Goal: Check status: Check status

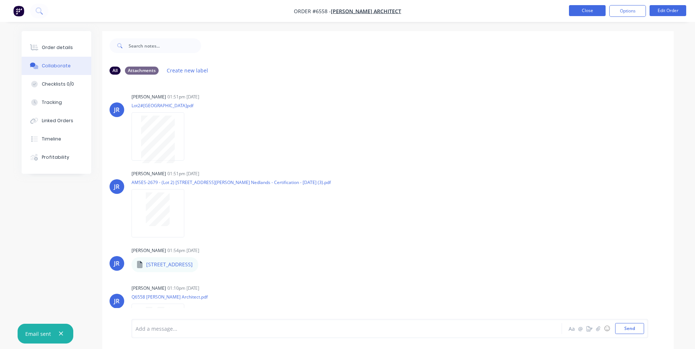
click at [578, 9] on button "Close" at bounding box center [587, 10] width 37 height 11
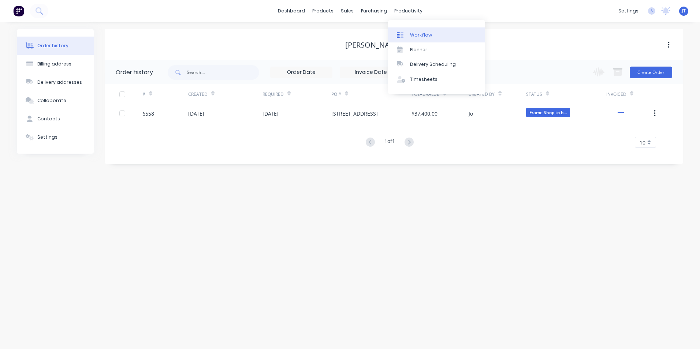
click at [426, 34] on div "Workflow" at bounding box center [421, 35] width 22 height 7
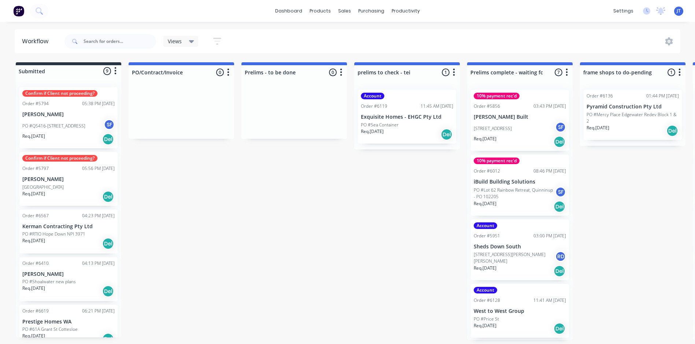
scroll to position [32, 0]
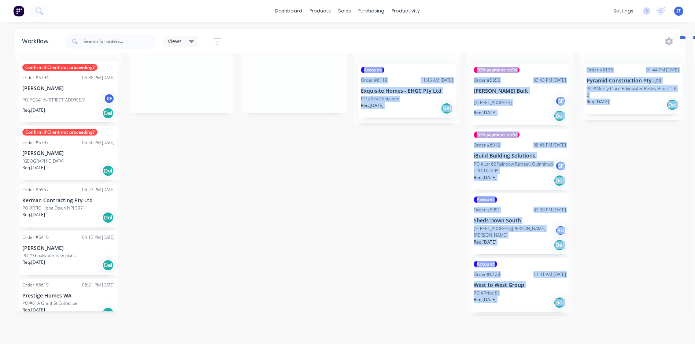
drag, startPoint x: 252, startPoint y: 343, endPoint x: 345, endPoint y: 348, distance: 93.2
click at [345, 274] on html "dashboard products sales purchasing productivity dashboard products Product Cat…" at bounding box center [347, 124] width 695 height 300
drag, startPoint x: 345, startPoint y: 348, endPoint x: 365, endPoint y: 258, distance: 92.7
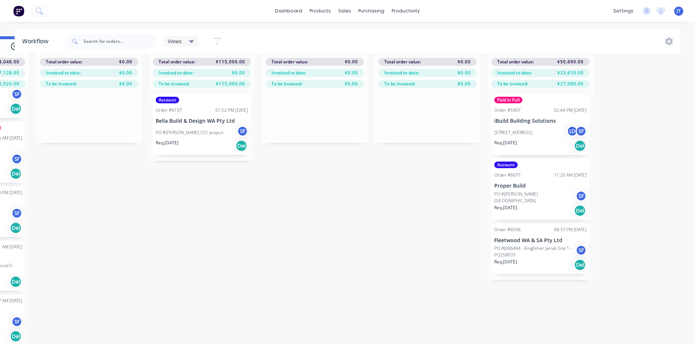
scroll to position [32, 1128]
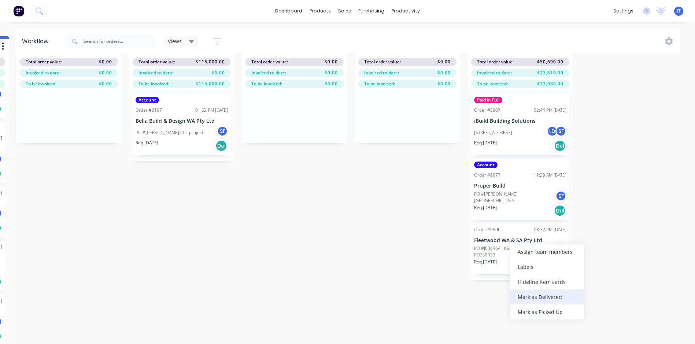
click at [548, 295] on div "Mark as Delivered" at bounding box center [547, 296] width 74 height 15
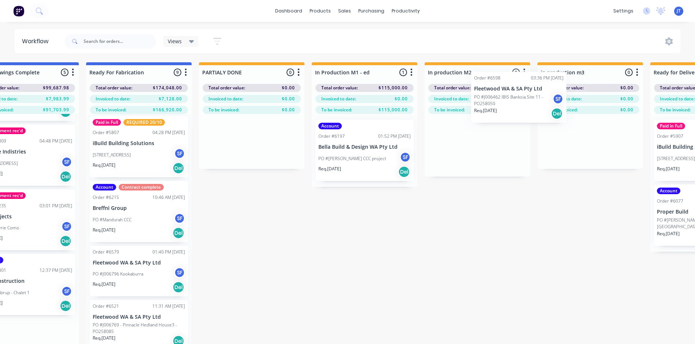
scroll to position [0, 946]
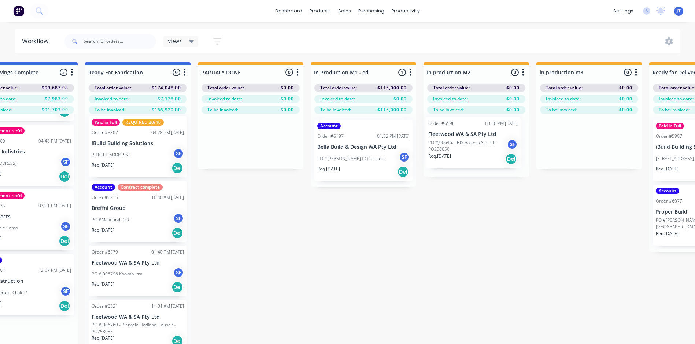
drag, startPoint x: 148, startPoint y: 318, endPoint x: 478, endPoint y: 146, distance: 372.2
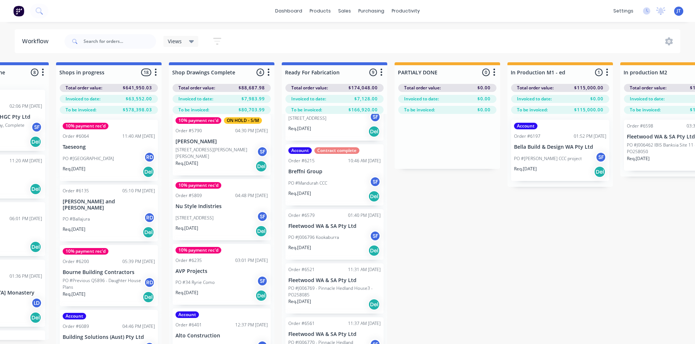
scroll to position [150, 0]
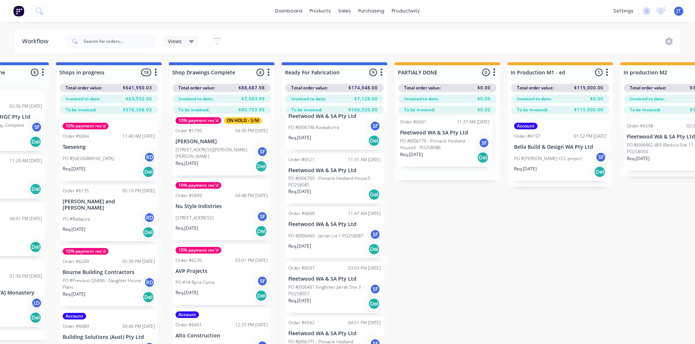
drag, startPoint x: 314, startPoint y: 237, endPoint x: 428, endPoint y: 145, distance: 146.4
click at [428, 145] on div "Submitted 9 Status colour #273444 hex #273444 Save Cancel Summaries Total order…" at bounding box center [174, 216] width 1859 height 308
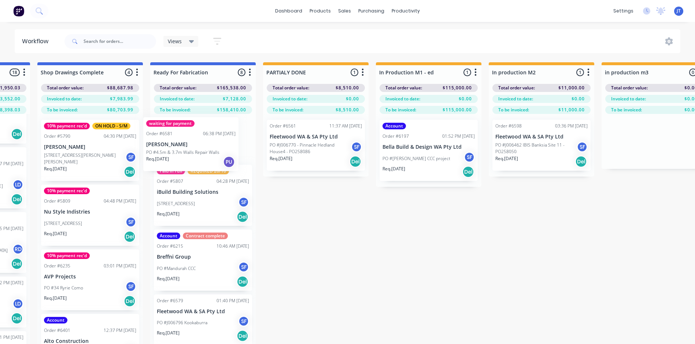
scroll to position [0, 0]
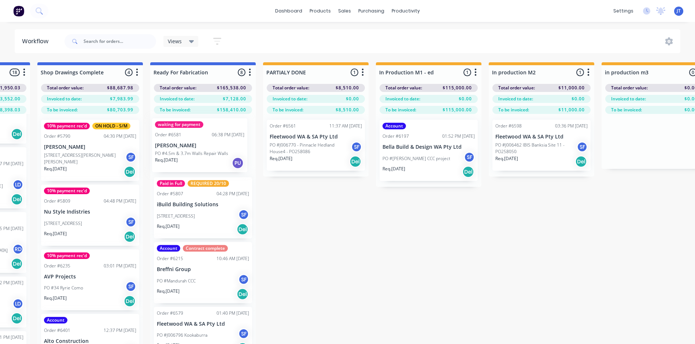
drag, startPoint x: 254, startPoint y: 174, endPoint x: 194, endPoint y: 151, distance: 64.2
click at [194, 151] on div "Submitted 9 Status colour #273444 hex #273444 Save Cancel Summaries Total order…" at bounding box center [43, 216] width 1859 height 308
click at [185, 132] on div "waiting for payment Order #6581 06:38 PM [DATE] [PERSON_NAME] PO #4.5m & 3.7m W…" at bounding box center [203, 147] width 98 height 54
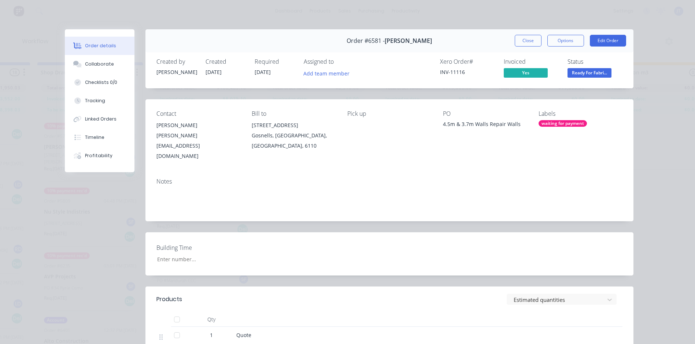
click at [556, 121] on div "waiting for payment" at bounding box center [562, 123] width 48 height 7
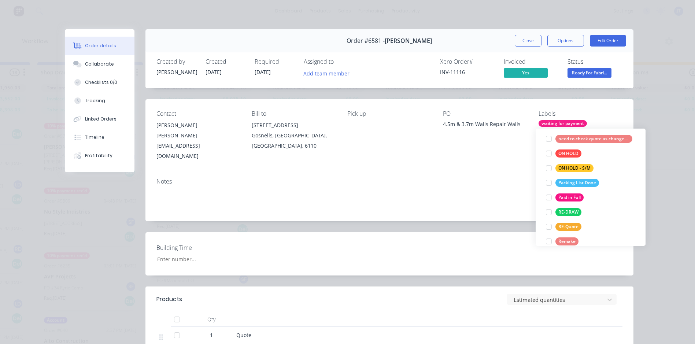
scroll to position [256, 0]
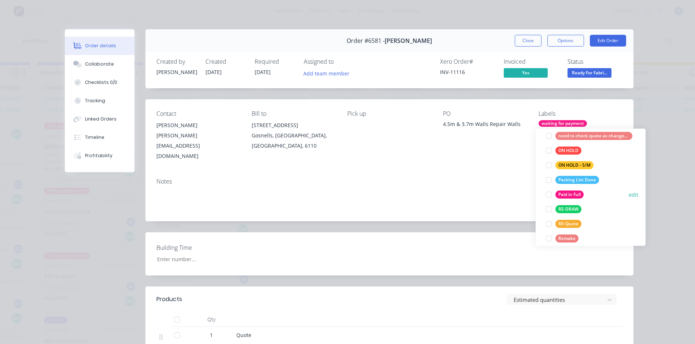
click at [548, 194] on div at bounding box center [548, 194] width 15 height 15
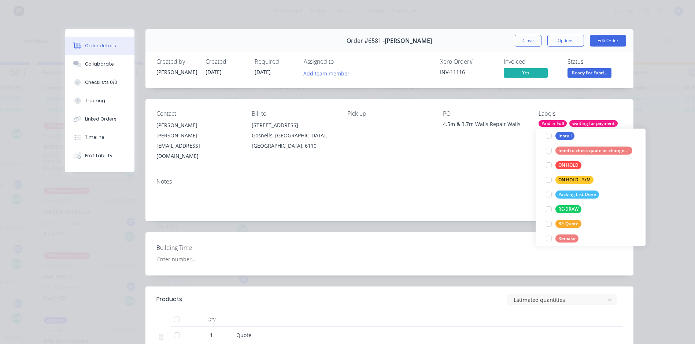
scroll to position [0, 0]
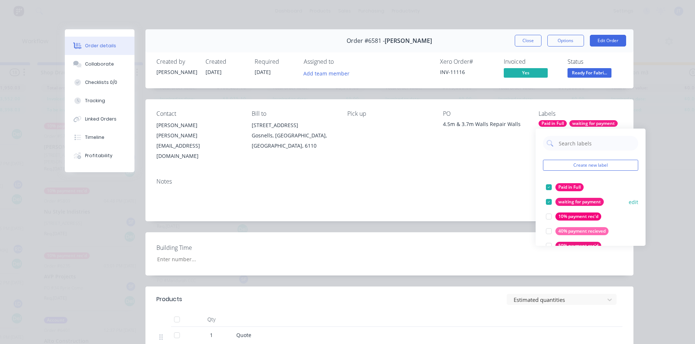
click at [549, 200] on div at bounding box center [548, 201] width 15 height 15
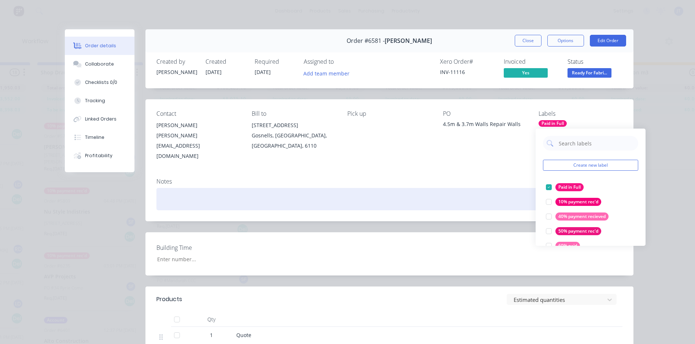
click at [477, 188] on div at bounding box center [389, 199] width 466 height 22
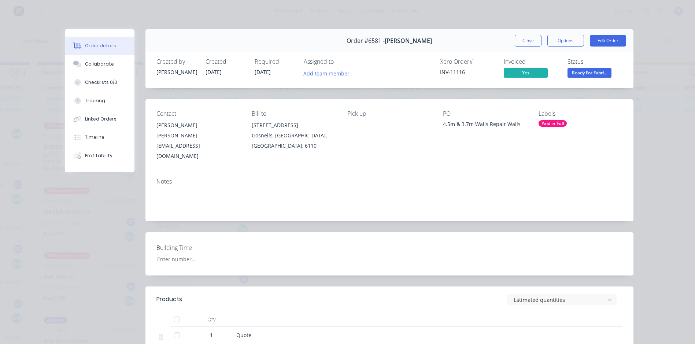
click at [527, 44] on button "Close" at bounding box center [528, 41] width 27 height 12
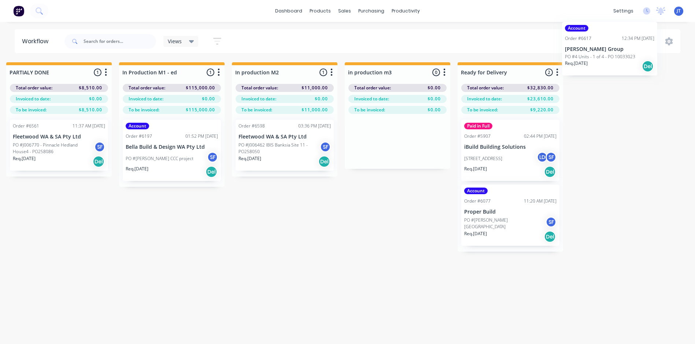
scroll to position [0, 1164]
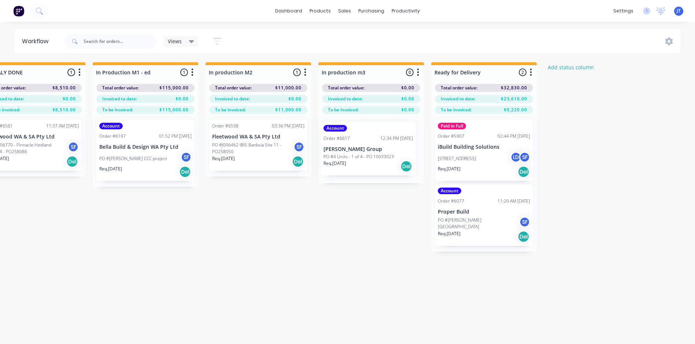
drag, startPoint x: 60, startPoint y: 166, endPoint x: 364, endPoint y: 151, distance: 304.4
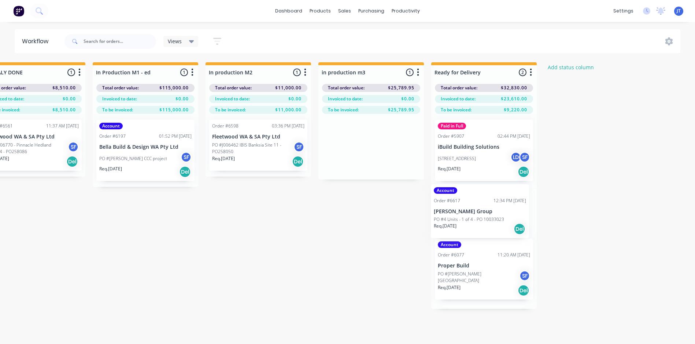
drag, startPoint x: 361, startPoint y: 147, endPoint x: 471, endPoint y: 212, distance: 128.4
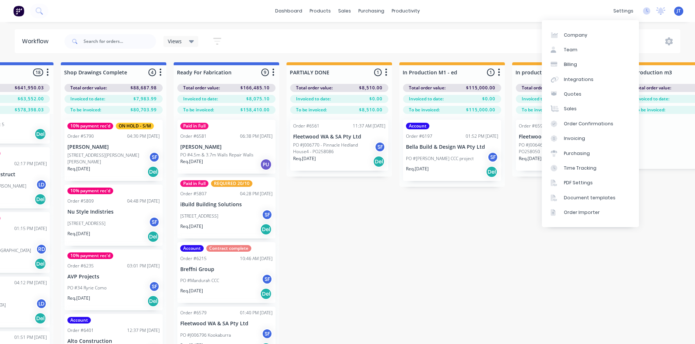
scroll to position [0, 859]
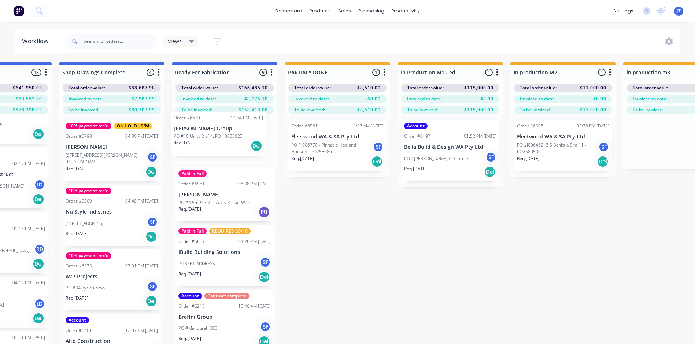
drag, startPoint x: 69, startPoint y: 176, endPoint x: 233, endPoint y: 141, distance: 167.5
click at [223, 140] on div "Submitted 8 Status colour #273444 hex #273444 Save Cancel Summaries Total order…" at bounding box center [64, 216] width 1859 height 308
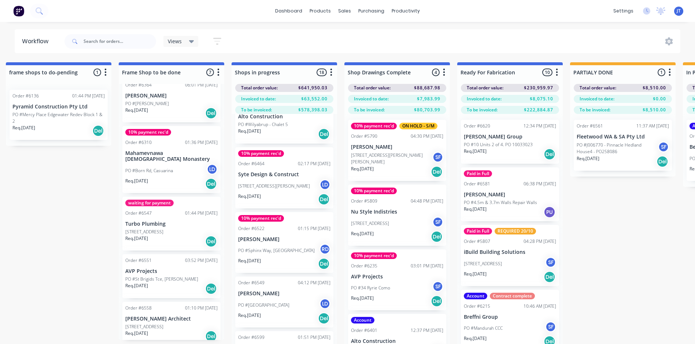
scroll to position [0, 0]
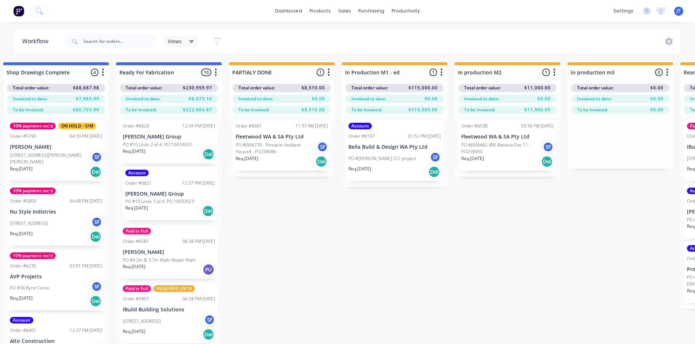
drag, startPoint x: 65, startPoint y: 254, endPoint x: 184, endPoint y: 208, distance: 127.2
click at [173, 194] on div "Submitted 7 Status colour #273444 hex #273444 Save Cancel Summaries Total order…" at bounding box center [9, 216] width 1859 height 308
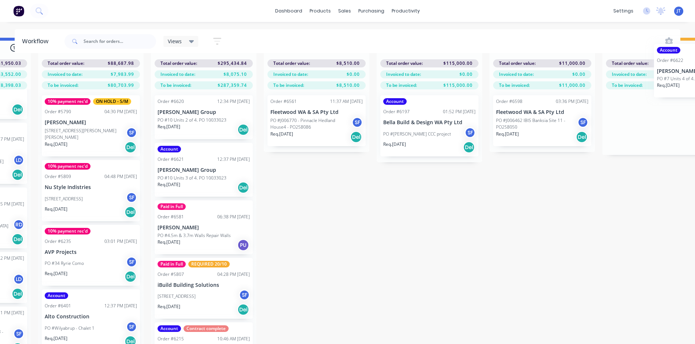
scroll to position [0, 881]
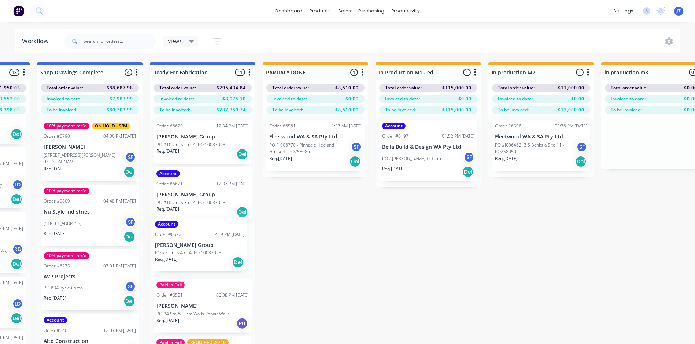
drag, startPoint x: 59, startPoint y: 285, endPoint x: 195, endPoint y: 251, distance: 139.8
click at [195, 251] on div "Submitted 6 Status colour #273444 hex #273444 Save Cancel Summaries Total order…" at bounding box center [42, 216] width 1859 height 308
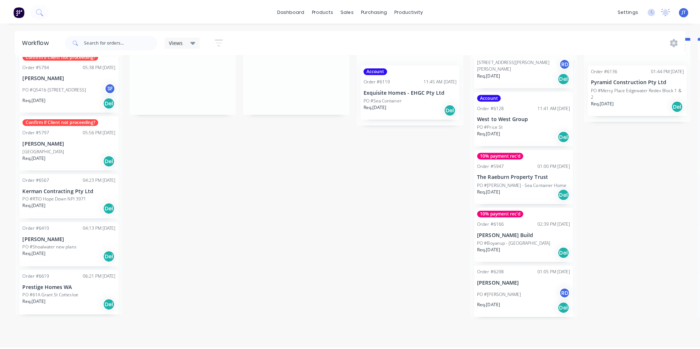
scroll to position [0, 0]
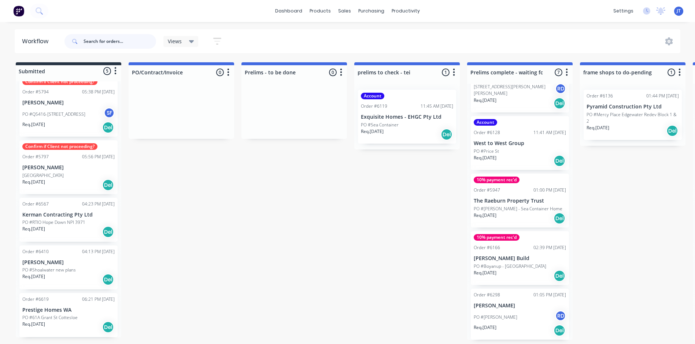
click at [118, 39] on input "text" at bounding box center [120, 41] width 73 height 15
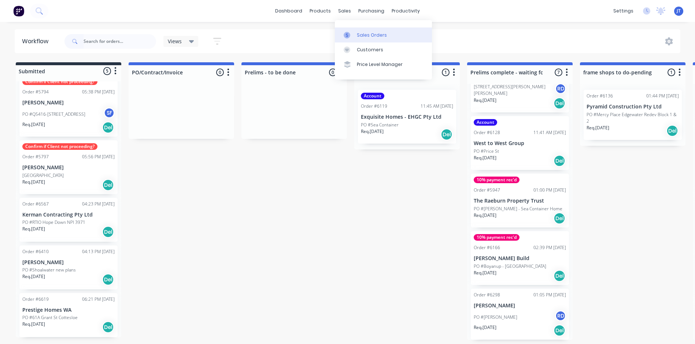
click at [363, 31] on link "Sales Orders" at bounding box center [383, 34] width 97 height 15
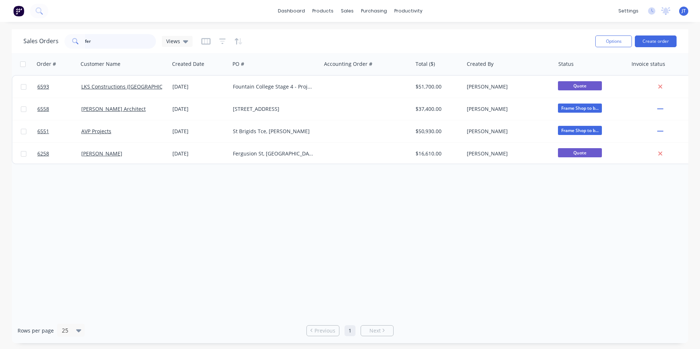
click at [111, 41] on input "fer" at bounding box center [120, 41] width 71 height 15
type input "f"
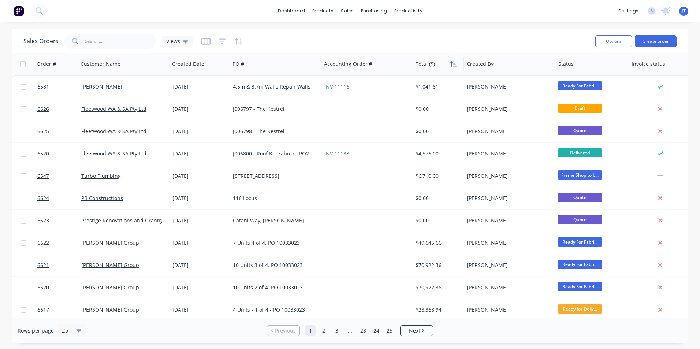
click at [453, 63] on icon "button" at bounding box center [454, 64] width 3 height 5
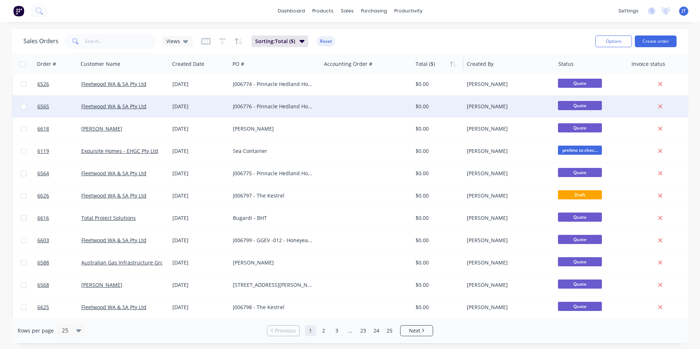
scroll to position [319, 0]
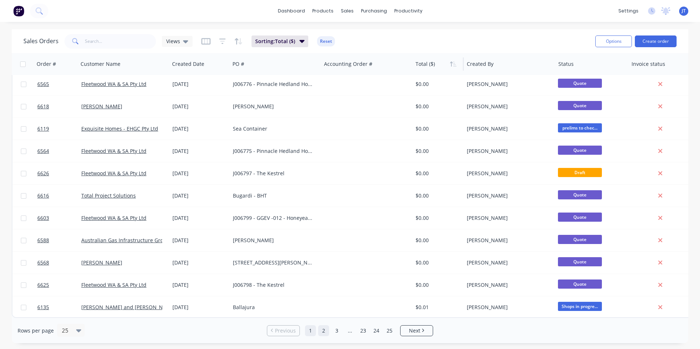
click at [323, 331] on link "2" at bounding box center [323, 331] width 11 height 11
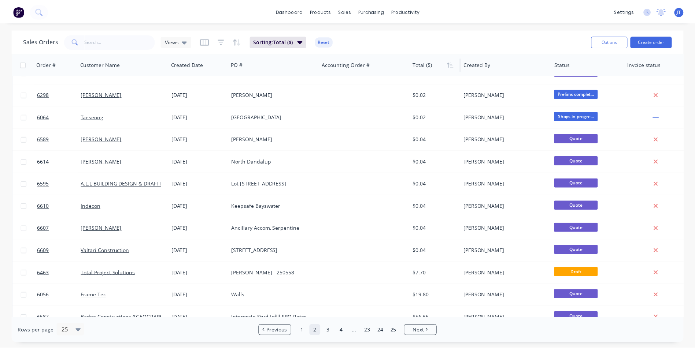
scroll to position [147, 0]
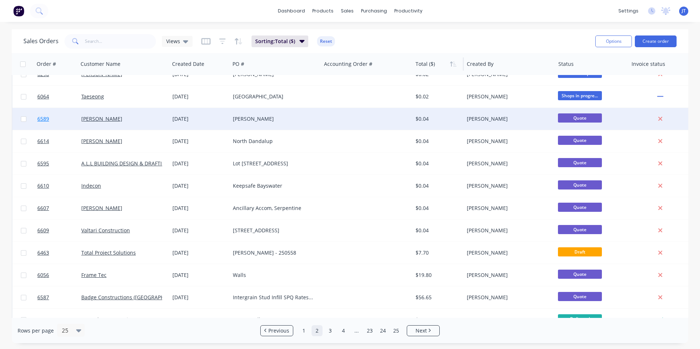
click at [44, 119] on span "6589" at bounding box center [43, 118] width 12 height 7
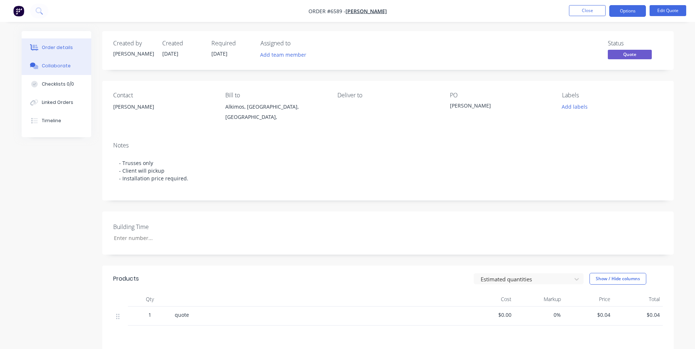
click at [59, 65] on div "Collaborate" at bounding box center [56, 66] width 29 height 7
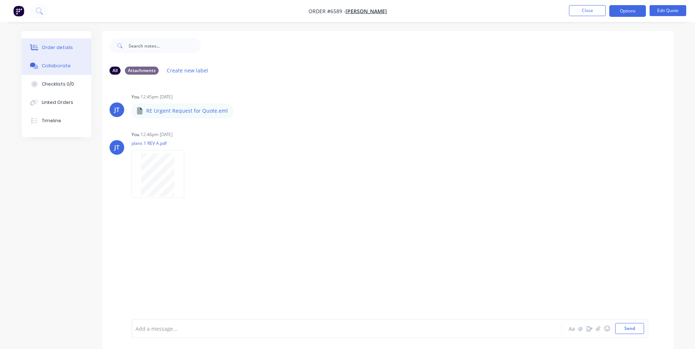
click at [71, 49] on button "Order details" at bounding box center [57, 47] width 70 height 18
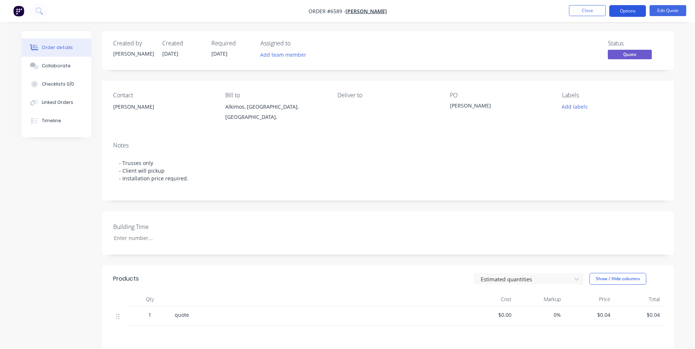
click at [631, 14] on button "Options" at bounding box center [627, 11] width 37 height 12
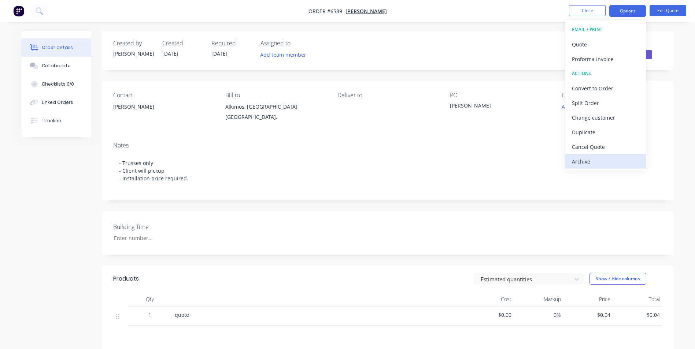
click at [578, 162] on div "Archive" at bounding box center [605, 161] width 67 height 11
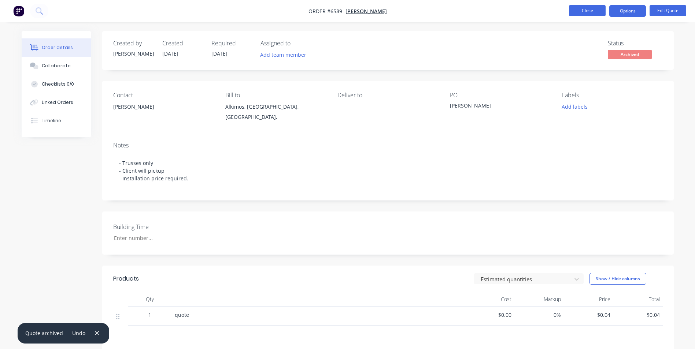
click at [594, 13] on button "Close" at bounding box center [587, 10] width 37 height 11
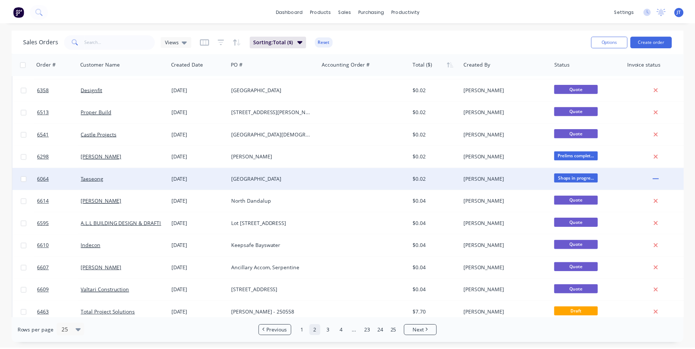
scroll to position [73, 0]
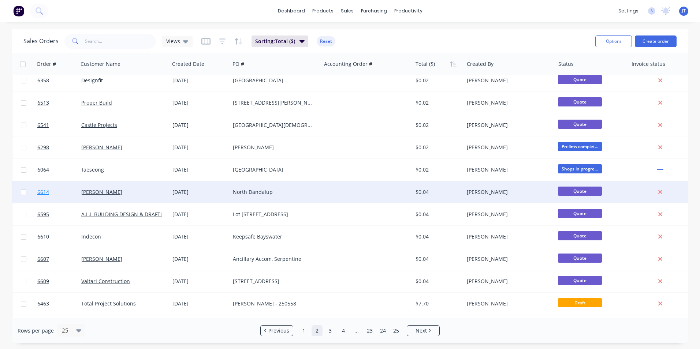
click at [47, 191] on span "6614" at bounding box center [43, 192] width 12 height 7
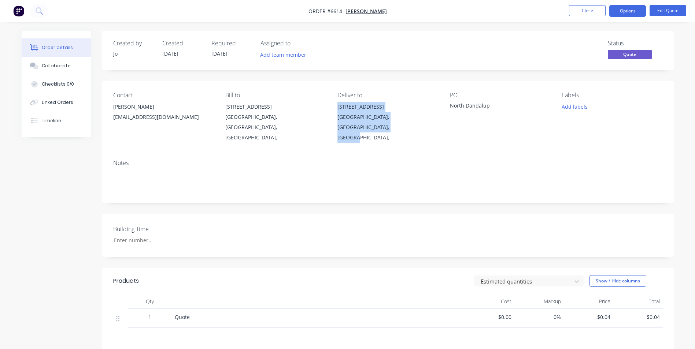
drag, startPoint x: 367, startPoint y: 128, endPoint x: 337, endPoint y: 101, distance: 40.7
click at [337, 101] on div "Contact [PERSON_NAME] [EMAIL_ADDRESS][DOMAIN_NAME] Bill to [STREET_ADDRESS], De…" at bounding box center [387, 117] width 571 height 73
copy div "[STREET_ADDRESS],"
click at [418, 154] on div "Notes" at bounding box center [387, 178] width 571 height 49
click at [59, 68] on div "Collaborate" at bounding box center [56, 66] width 29 height 7
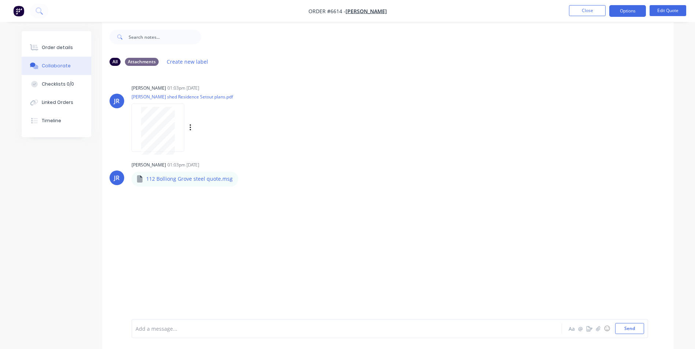
scroll to position [11, 0]
click at [243, 176] on icon "button" at bounding box center [244, 177] width 2 height 8
click at [210, 204] on div "JR [PERSON_NAME] 01:03pm [DATE] [PERSON_NAME] shed Residence Setout plans.pdf L…" at bounding box center [387, 189] width 571 height 239
click at [170, 177] on p "112 Bolliong Grove steel quote.msg" at bounding box center [189, 176] width 86 height 7
click at [155, 195] on div "JR [PERSON_NAME] 01:03pm [DATE] [PERSON_NAME] shed Residence Setout plans.pdf L…" at bounding box center [387, 189] width 571 height 239
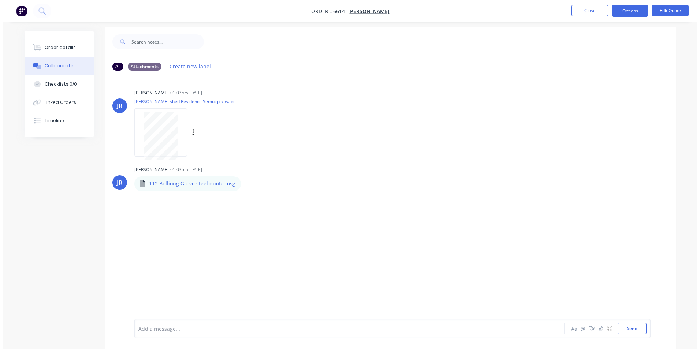
scroll to position [0, 0]
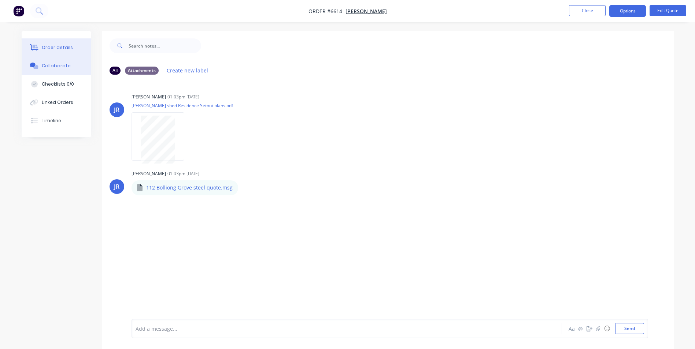
click at [57, 45] on div "Order details" at bounding box center [57, 47] width 31 height 7
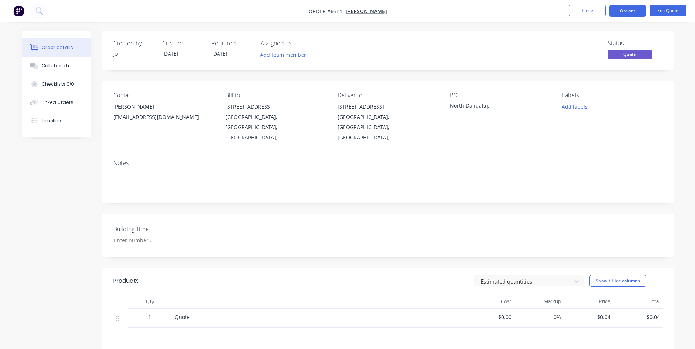
click at [56, 47] on div "Order details" at bounding box center [57, 47] width 31 height 7
click at [57, 66] on div "Collaborate" at bounding box center [56, 66] width 29 height 7
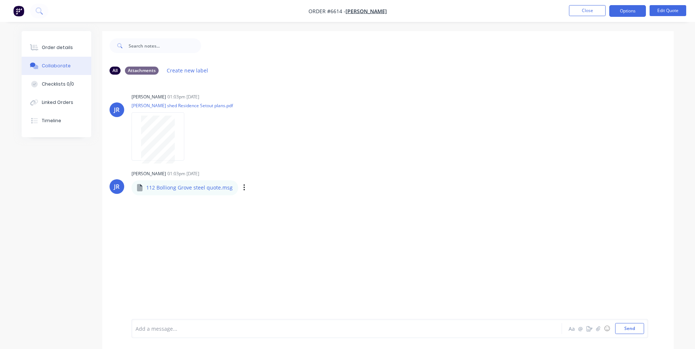
click at [184, 189] on p "112 Bolliong Grove steel quote.msg" at bounding box center [189, 187] width 86 height 7
click at [140, 189] on icon at bounding box center [139, 187] width 5 height 7
click at [244, 188] on div "Labels Download Delete" at bounding box center [282, 188] width 82 height 11
click at [243, 188] on icon "button" at bounding box center [243, 188] width 1 height 7
click at [362, 127] on div "JR [PERSON_NAME] 01:03pm [DATE] [PERSON_NAME] shed Residence Setout plans.pdf L…" at bounding box center [387, 125] width 571 height 66
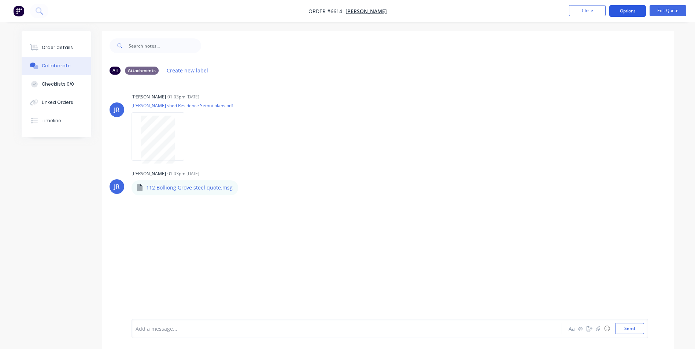
click at [625, 11] on button "Options" at bounding box center [627, 11] width 37 height 12
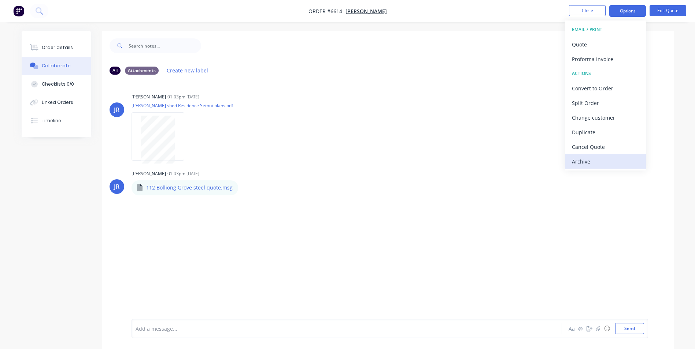
click at [583, 164] on div "Archive" at bounding box center [605, 161] width 67 height 11
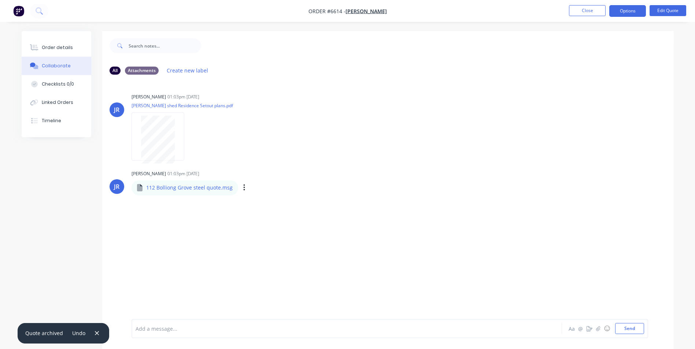
click at [479, 180] on div "JR [PERSON_NAME] 01:03pm [DATE] 112 Bolliong Grove steel quote.msg 112 Bolliong…" at bounding box center [387, 181] width 571 height 26
click at [311, 185] on div "Labels Download Delete" at bounding box center [282, 188] width 82 height 11
click at [619, 12] on button "Options" at bounding box center [627, 11] width 37 height 12
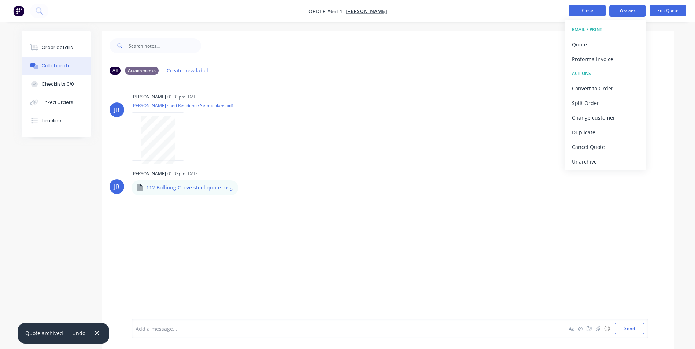
click at [589, 14] on button "Close" at bounding box center [587, 10] width 37 height 11
